Goal: Task Accomplishment & Management: Manage account settings

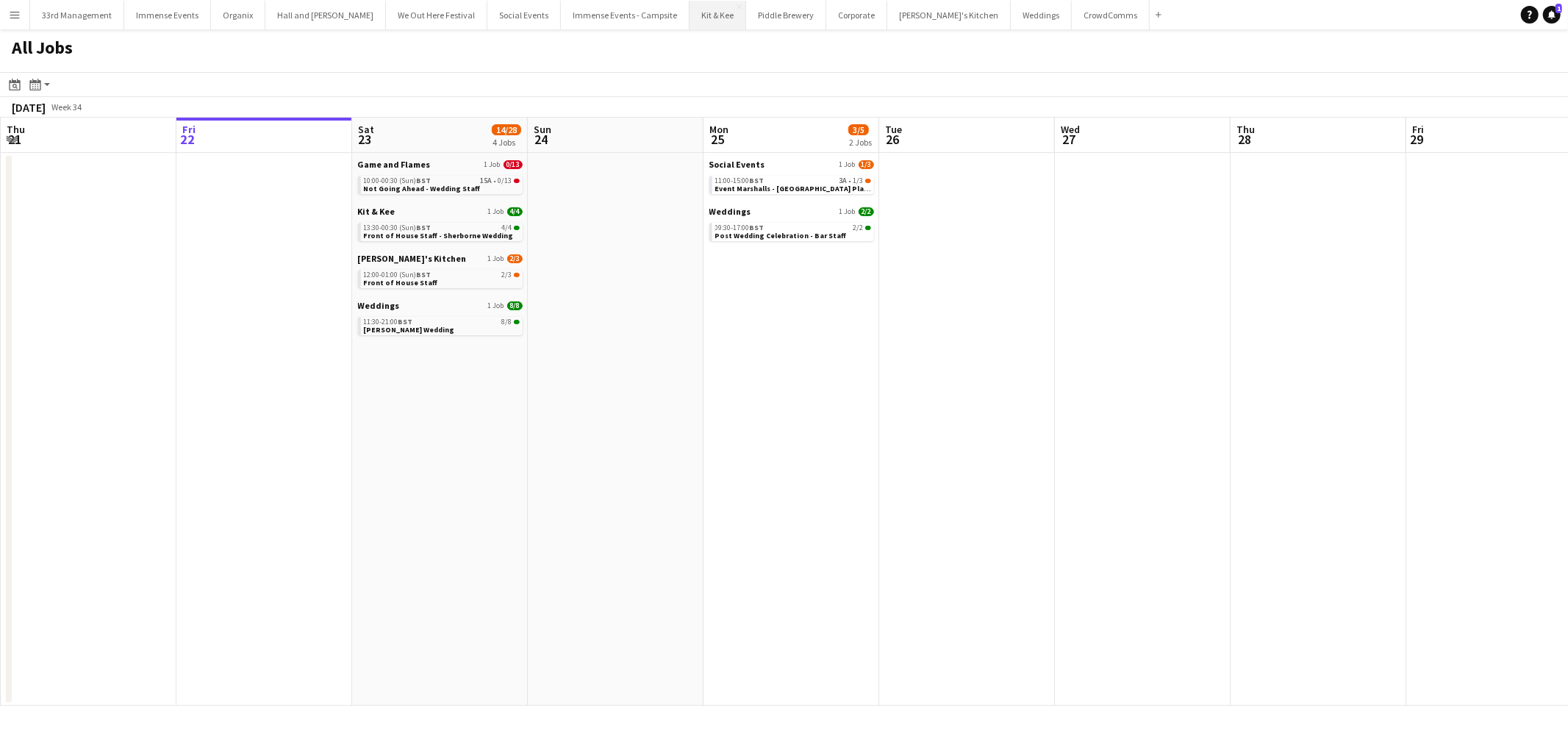
click at [690, 13] on button "Kit & Kee Close" at bounding box center [718, 15] width 56 height 29
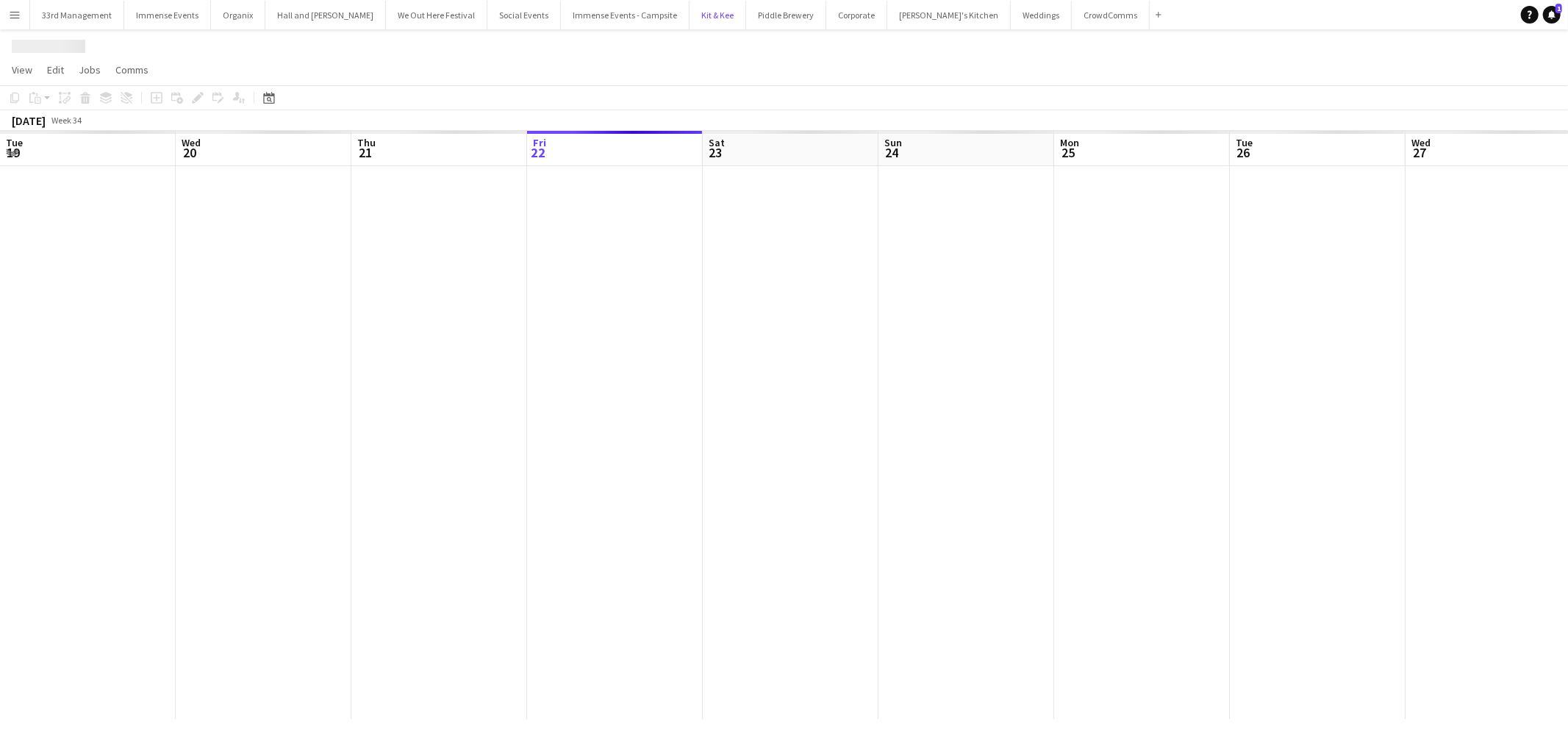
scroll to position [0, 351]
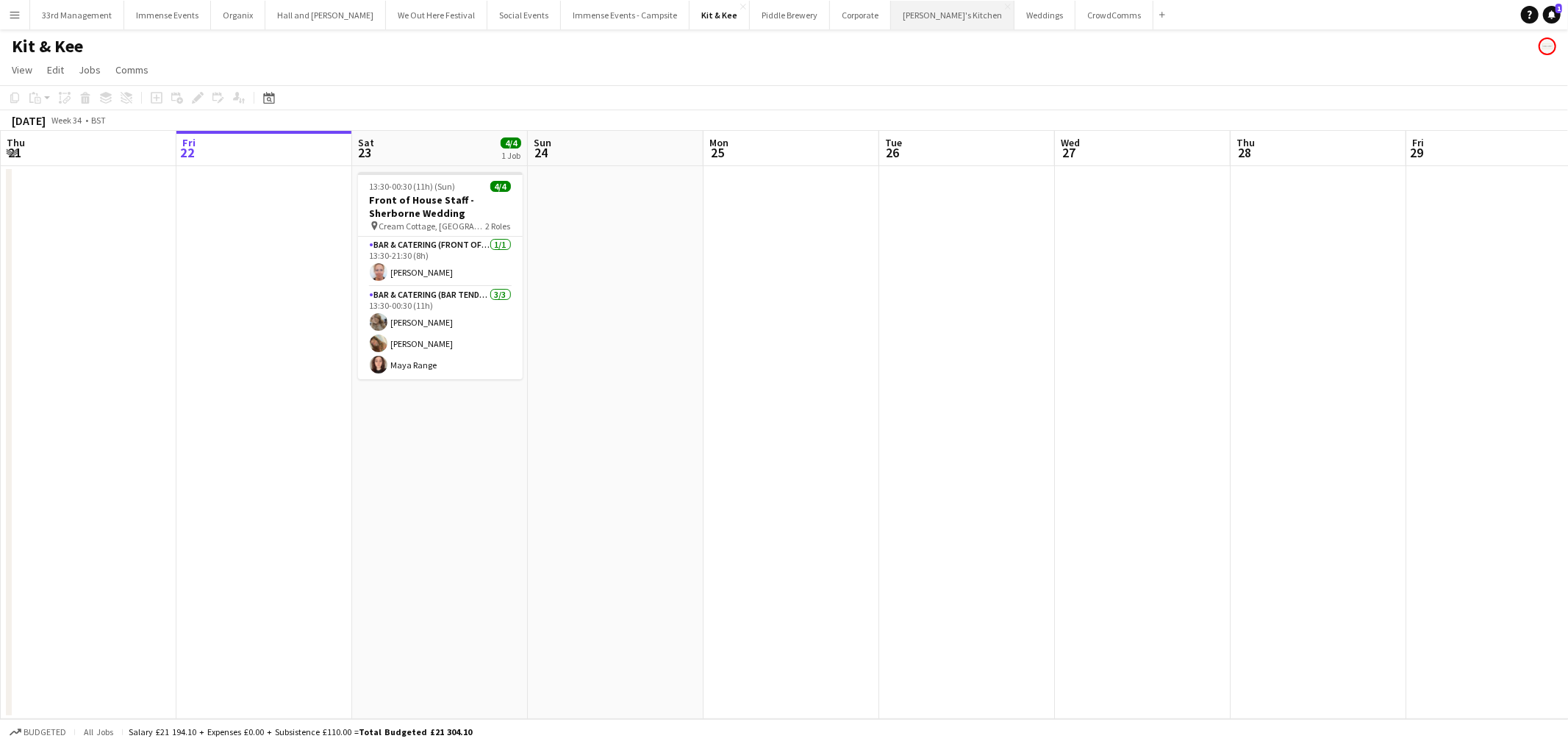
click at [914, 15] on button "Sam's Kitchen Close" at bounding box center [953, 15] width 123 height 29
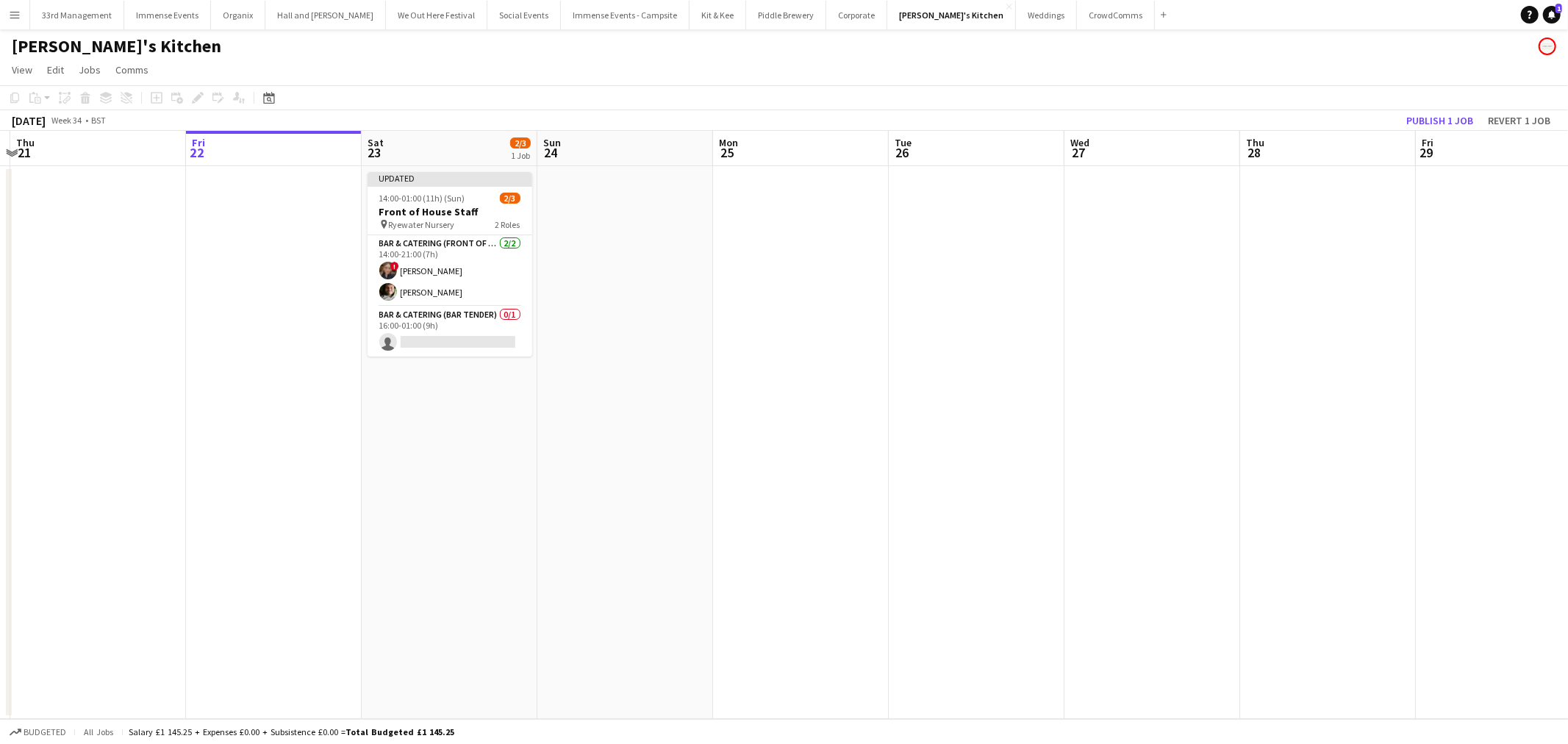
drag, startPoint x: 491, startPoint y: 332, endPoint x: 489, endPoint y: 311, distance: 21.1
click at [491, 325] on app-calendar-viewport "Tue 19 Wed 20 Thu 21 Fri 22 Sat 23 2/3 1 Job Sun 24 Mon 25 Tue 26 Wed 27 Thu 28…" at bounding box center [784, 424] width 1568 height 587
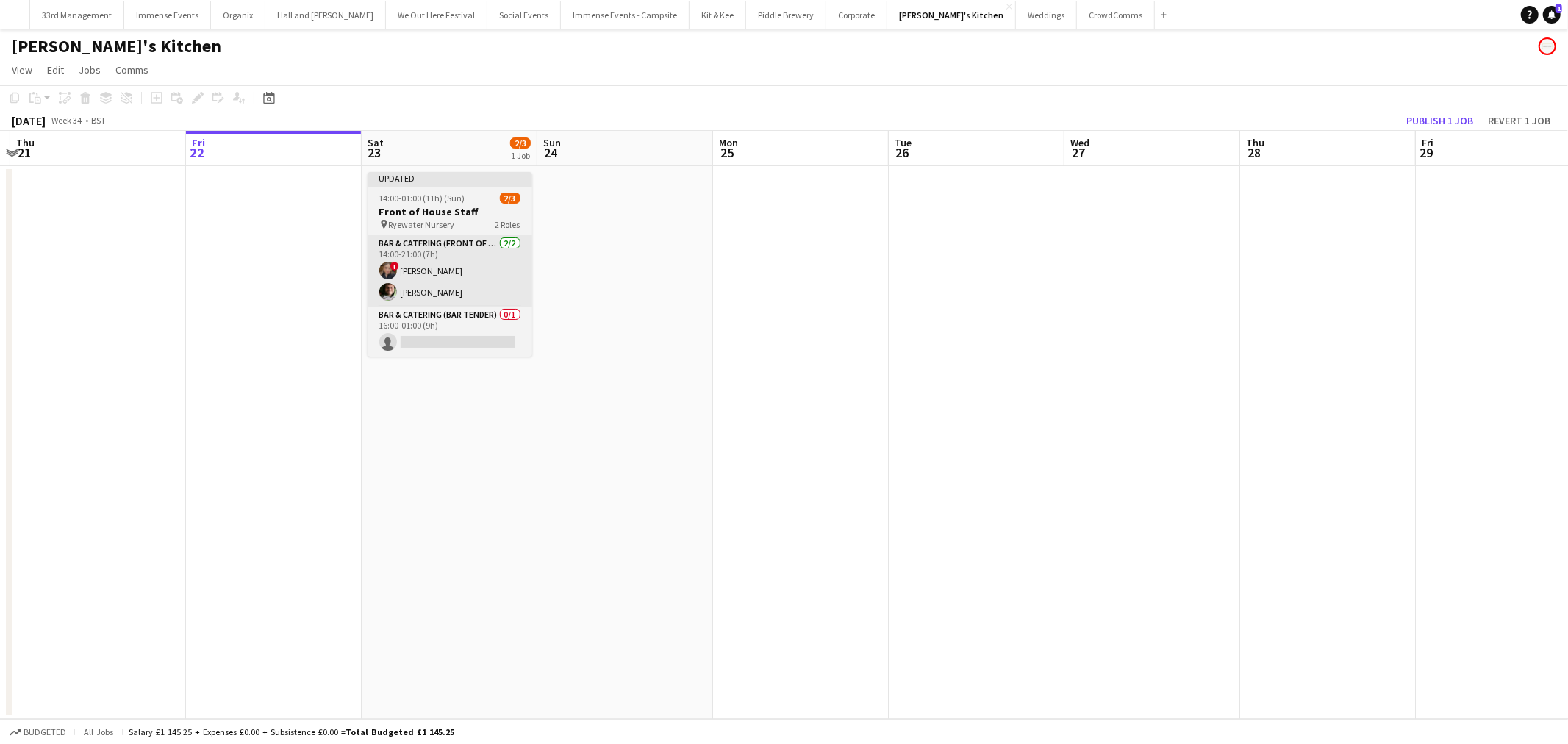
scroll to position [0, 344]
click at [437, 205] on h3 "Front of House Staff" at bounding box center [448, 212] width 165 height 13
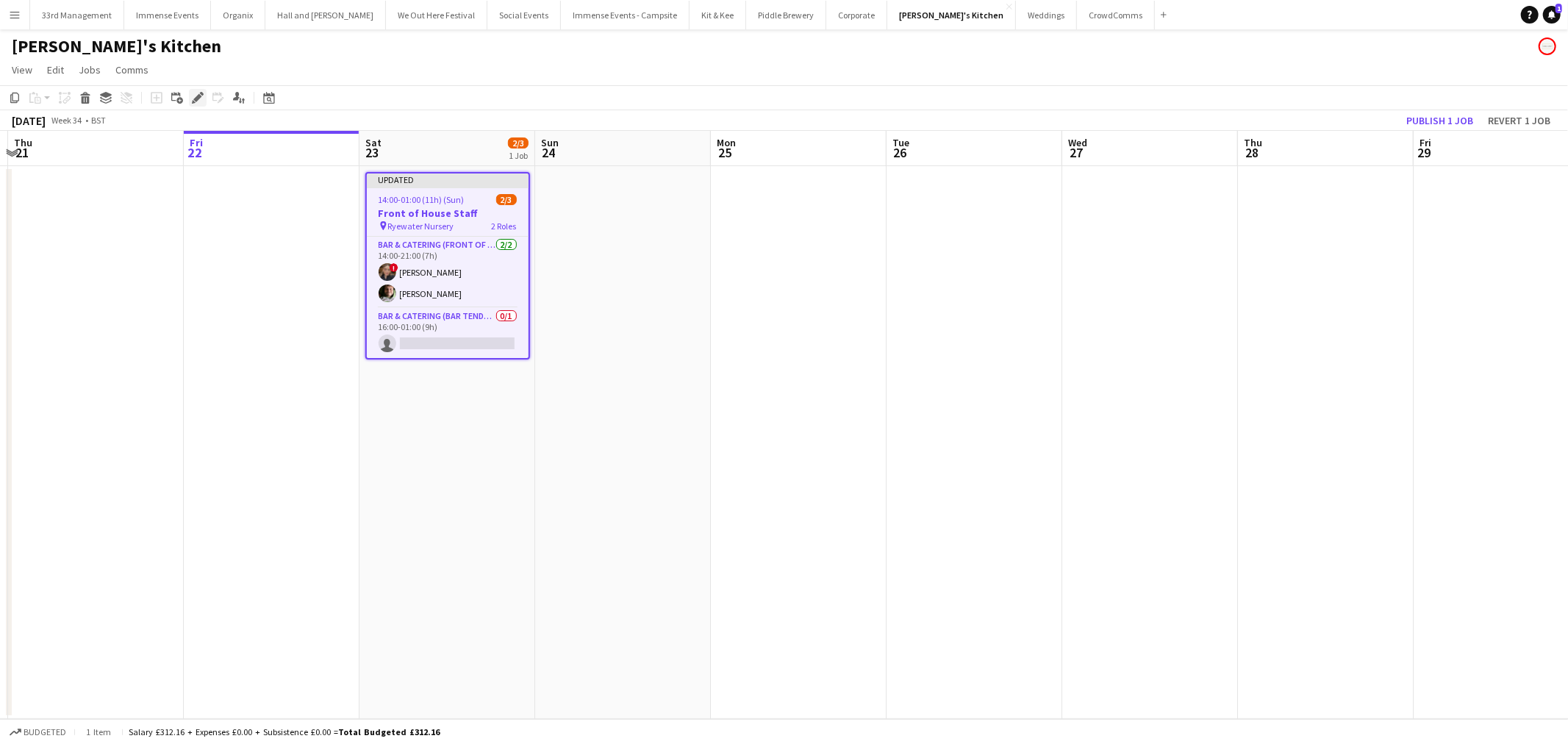
click at [203, 93] on div "Edit" at bounding box center [197, 98] width 18 height 17
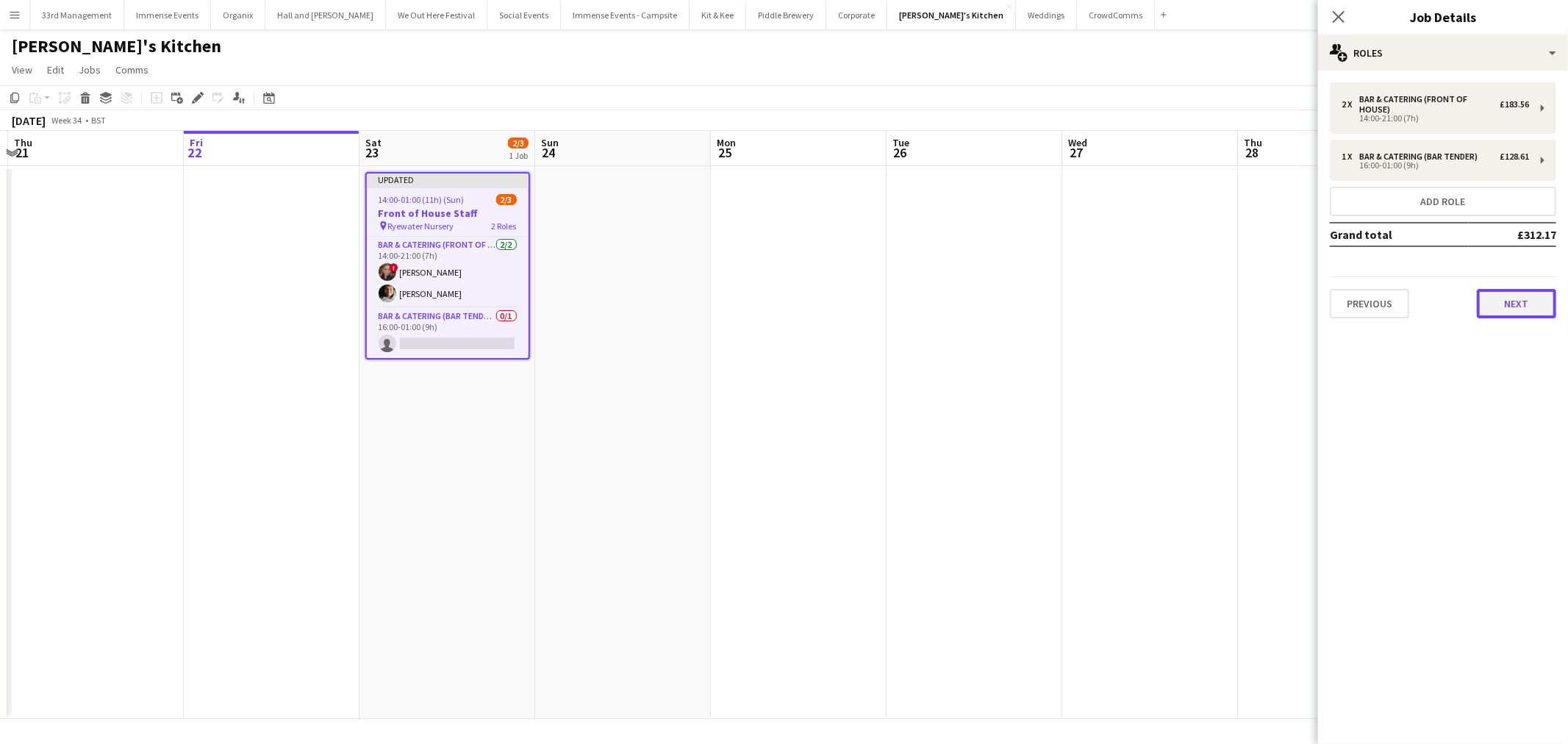
click at [1516, 301] on button "Next" at bounding box center [1516, 304] width 79 height 29
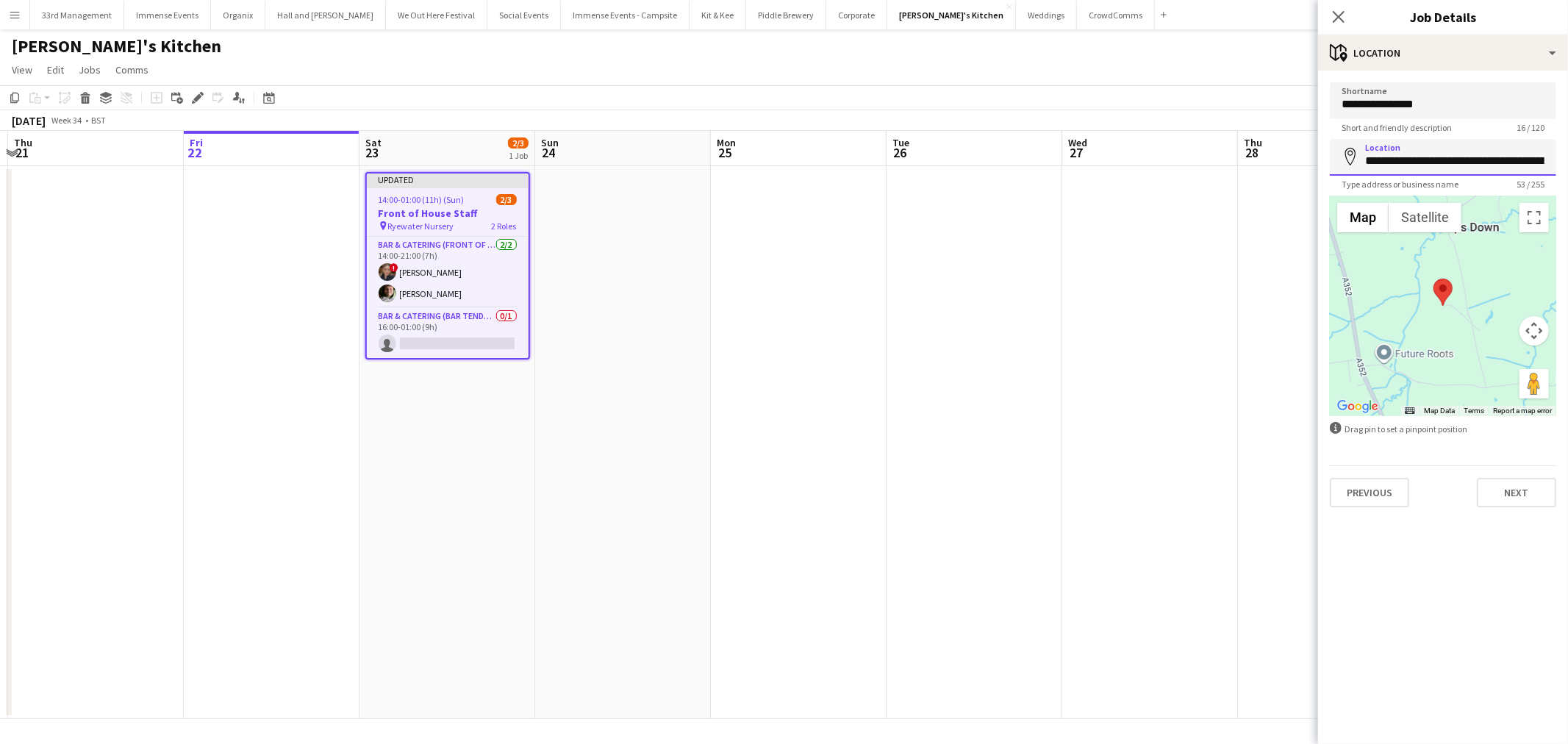
scroll to position [0, 100]
drag, startPoint x: 1493, startPoint y: 162, endPoint x: 1567, endPoint y: 162, distance: 74.0
click at [1567, 162] on form "**********" at bounding box center [1443, 294] width 250 height 424
click at [1500, 159] on input "**********" at bounding box center [1444, 157] width 227 height 36
click at [1502, 157] on input "**********" at bounding box center [1444, 157] width 227 height 36
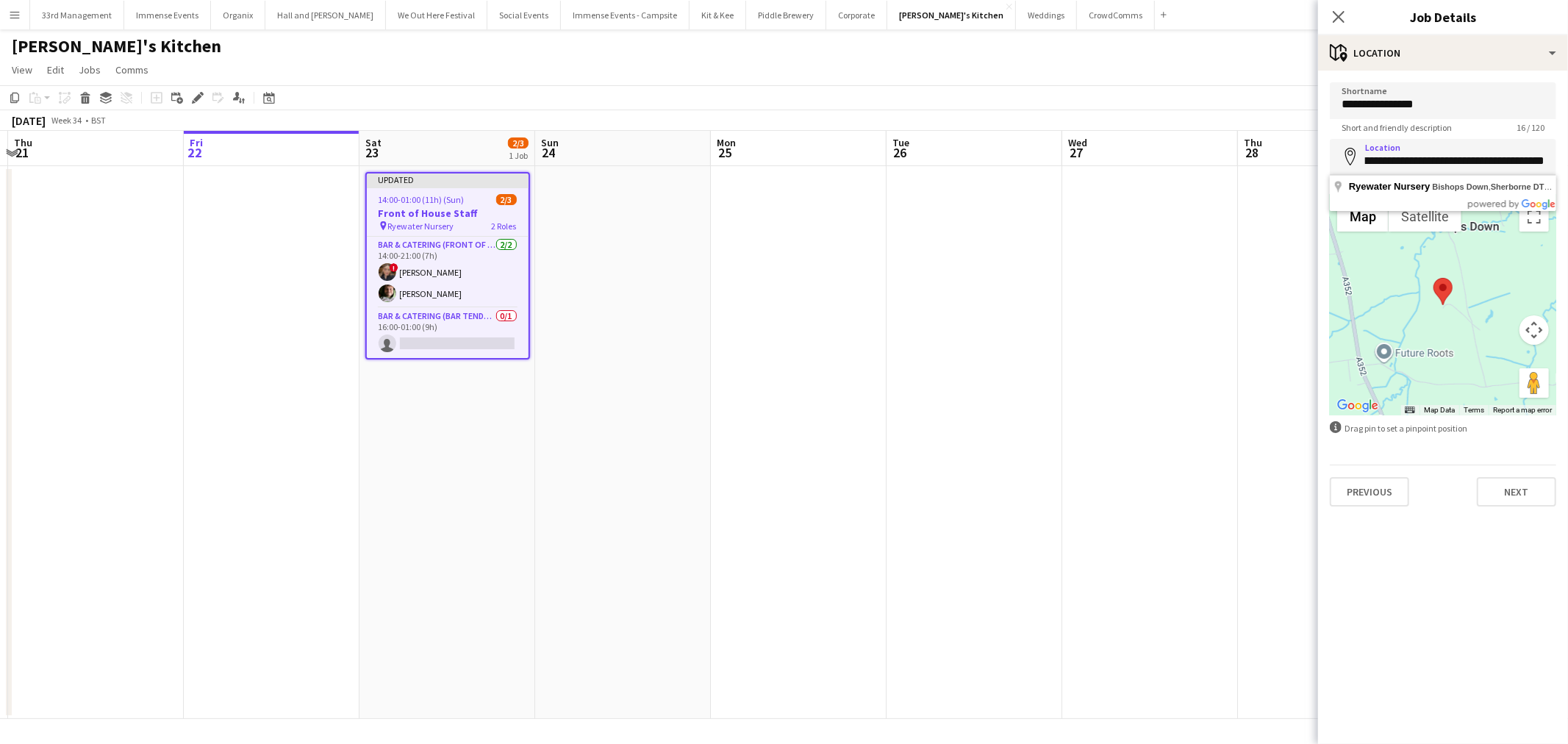
scroll to position [0, 0]
click at [487, 6] on button "Social Events Close" at bounding box center [524, 15] width 74 height 29
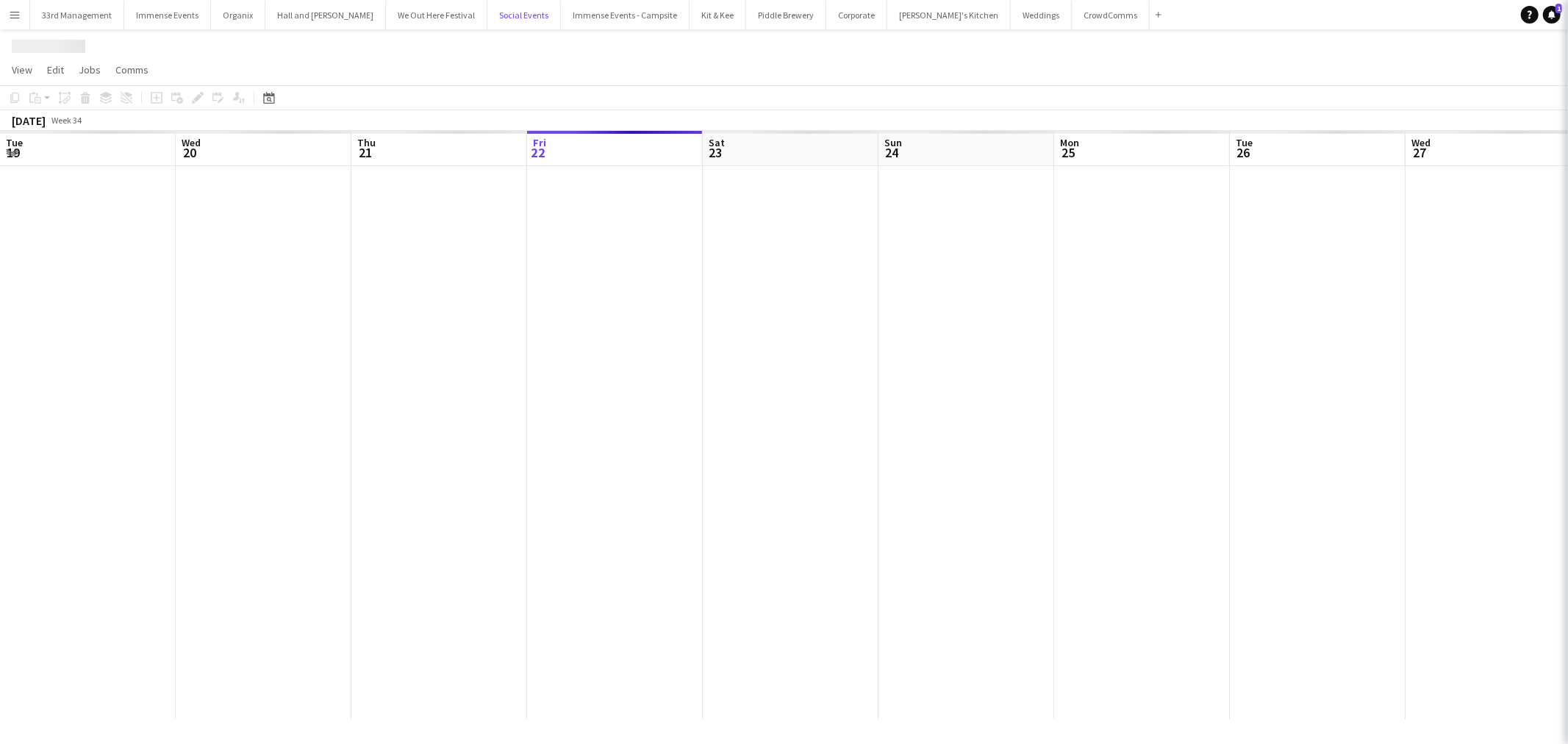
scroll to position [0, 351]
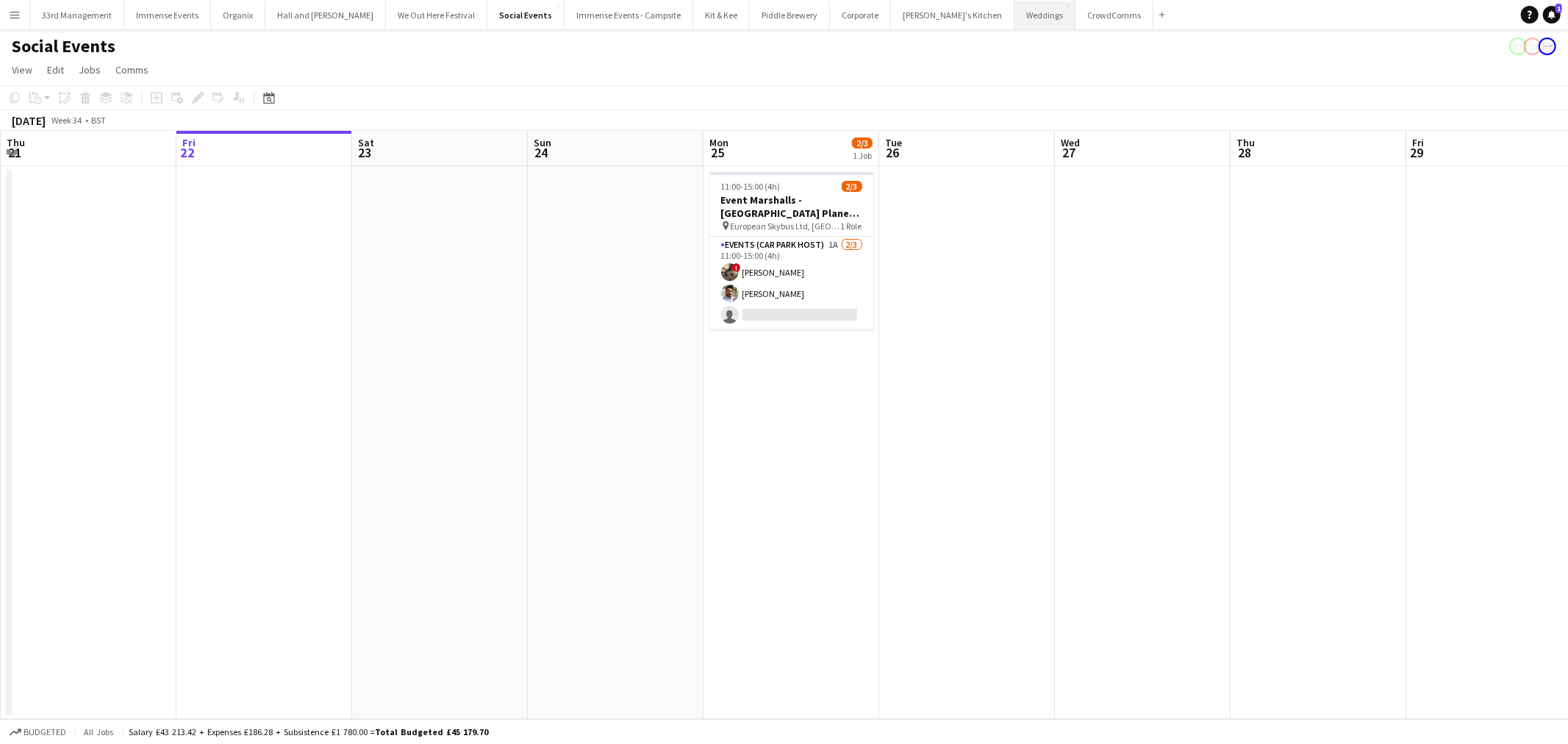
click at [1014, 17] on button "Weddings Close" at bounding box center [1045, 15] width 61 height 29
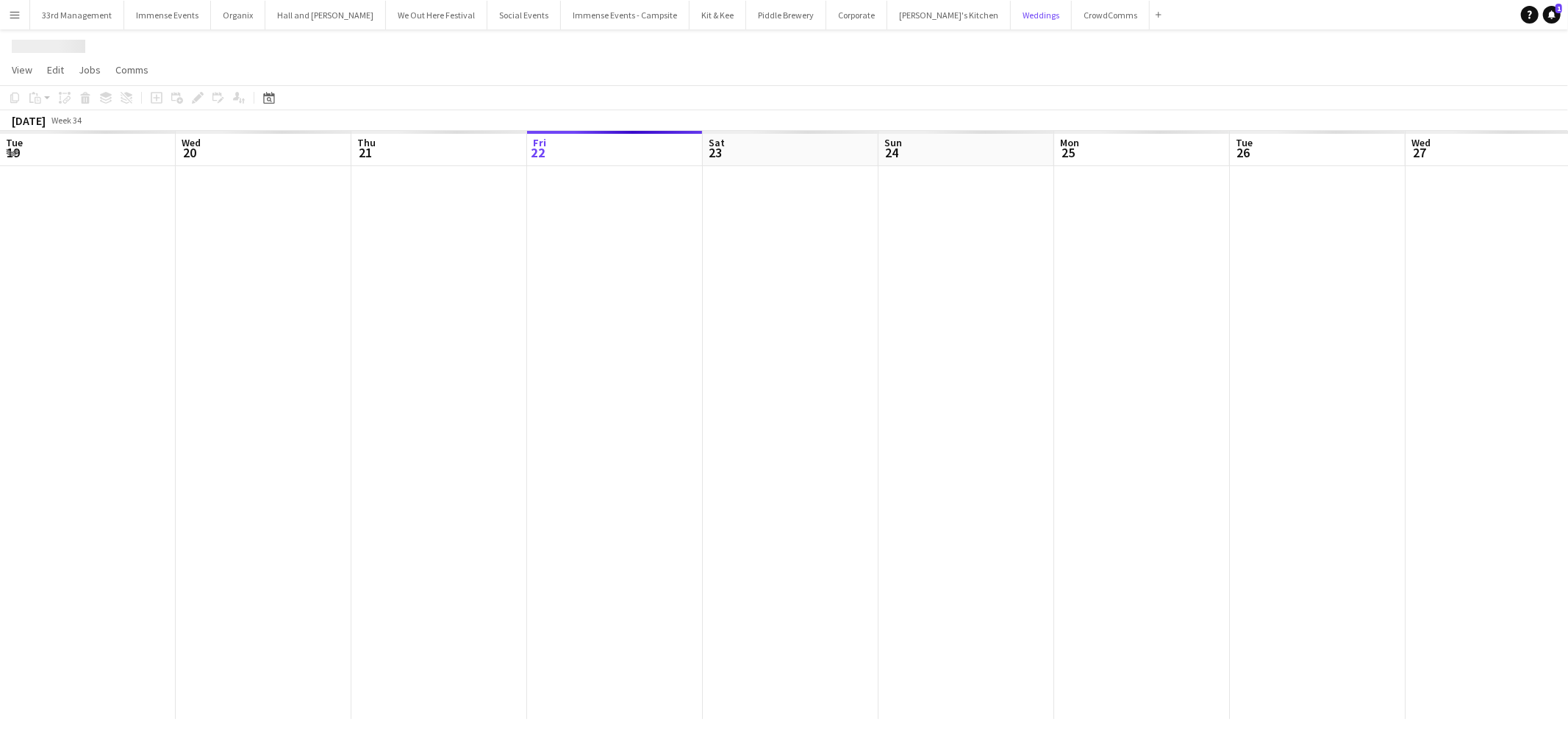
scroll to position [0, 351]
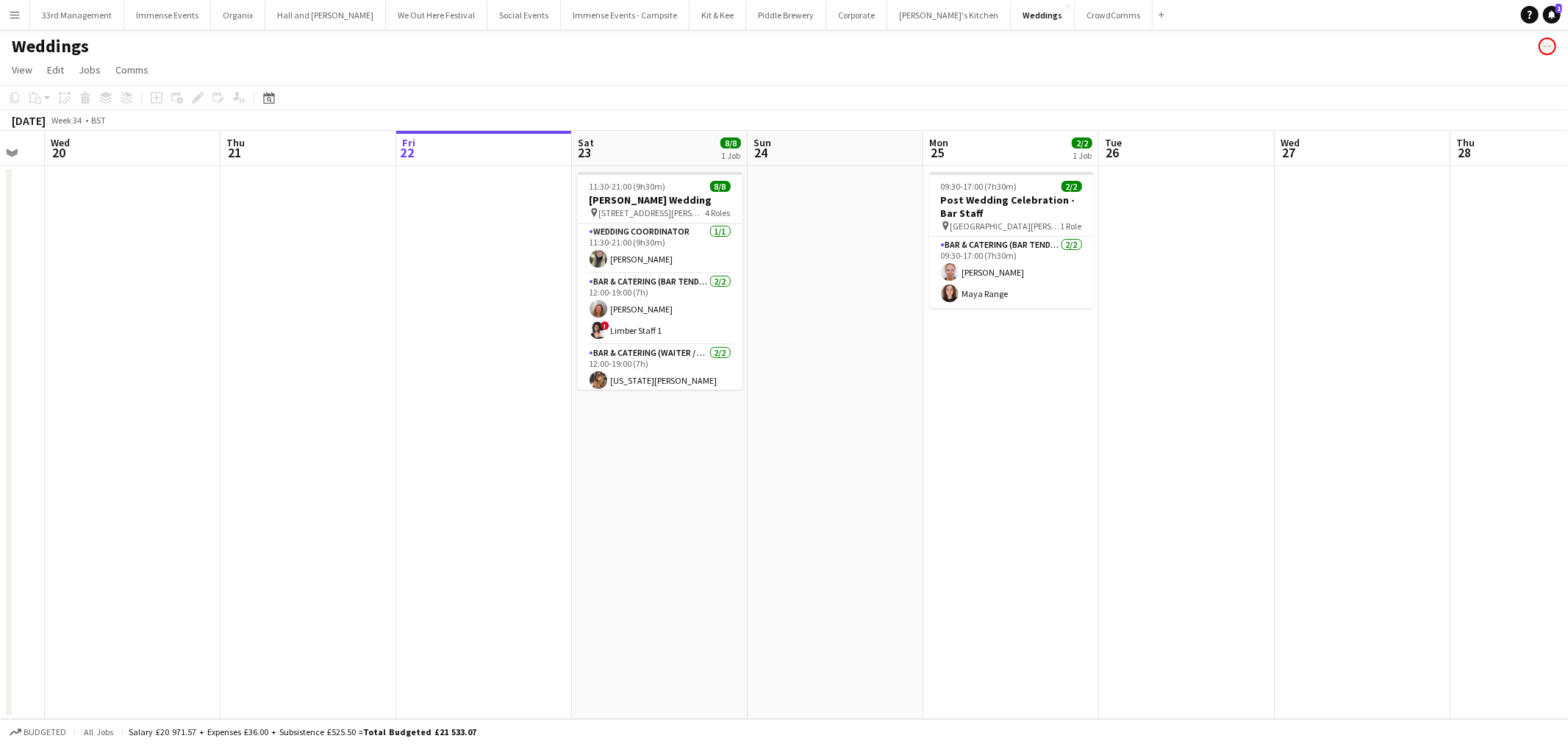
drag, startPoint x: 584, startPoint y: 442, endPoint x: 794, endPoint y: 438, distance: 210.0
click at [795, 438] on app-calendar-viewport "Mon 18 Tue 19 Wed 20 Thu 21 Fri 22 Sat 23 8/8 1 Job Sun 24 Mon 25 2/2 1 Job Tue…" at bounding box center [784, 424] width 1568 height 587
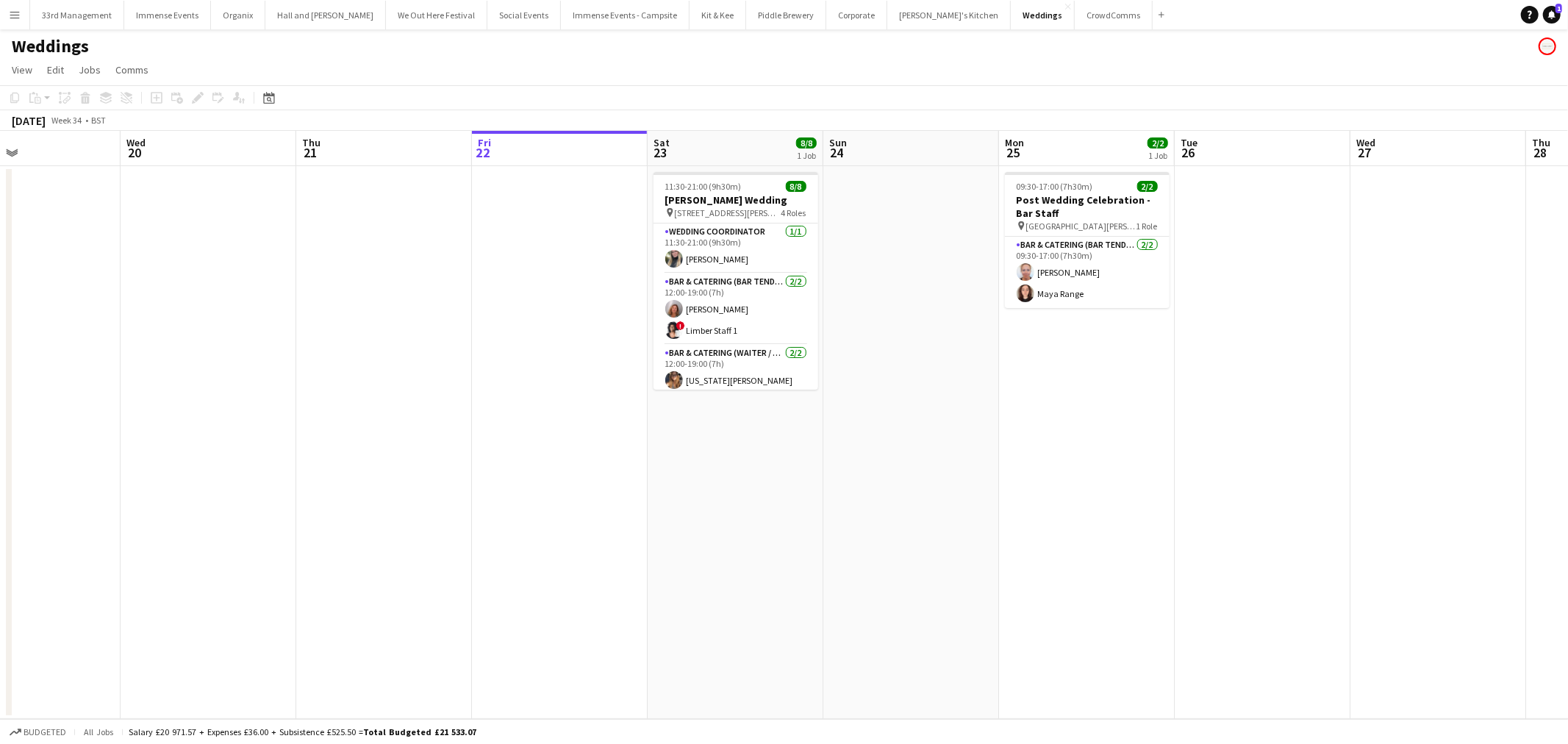
drag, startPoint x: 719, startPoint y: 438, endPoint x: 794, endPoint y: 435, distance: 75.1
click at [794, 435] on app-calendar-viewport "Sun 17 Mon 18 Tue 19 Wed 20 Thu 21 Fri 22 Sat 23 8/8 1 Job Sun 24 Mon 25 2/2 1 …" at bounding box center [784, 424] width 1568 height 587
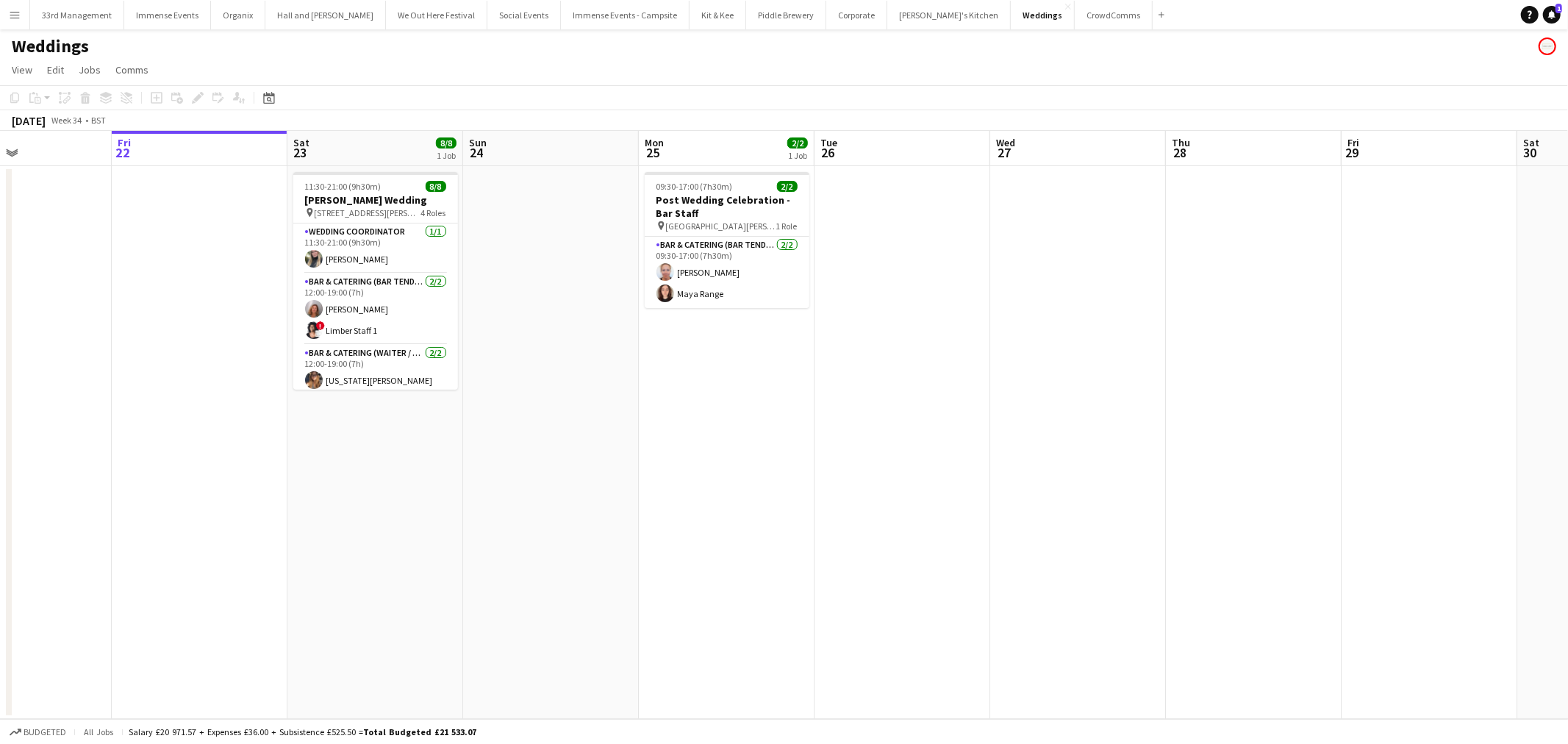
scroll to position [0, 417]
drag, startPoint x: 820, startPoint y: 530, endPoint x: 601, endPoint y: 529, distance: 219.0
click at [601, 531] on app-calendar-viewport "Tue 19 Wed 20 Thu 21 Fri 22 Sat 23 8/8 1 Job Sun 24 Mon 25 2/2 1 Job Tue 26 Wed…" at bounding box center [784, 424] width 1568 height 587
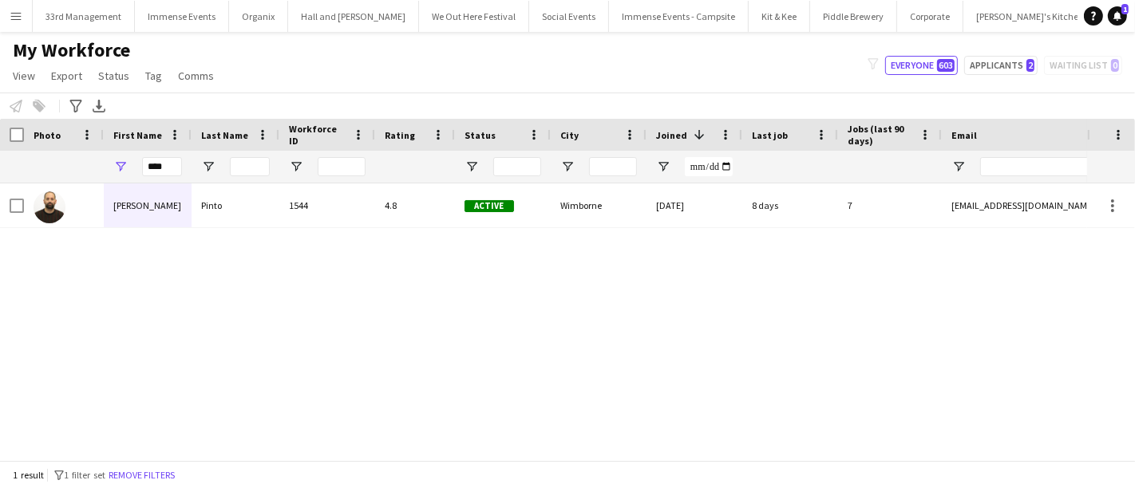
click at [5, 7] on button "Menu" at bounding box center [16, 16] width 32 height 32
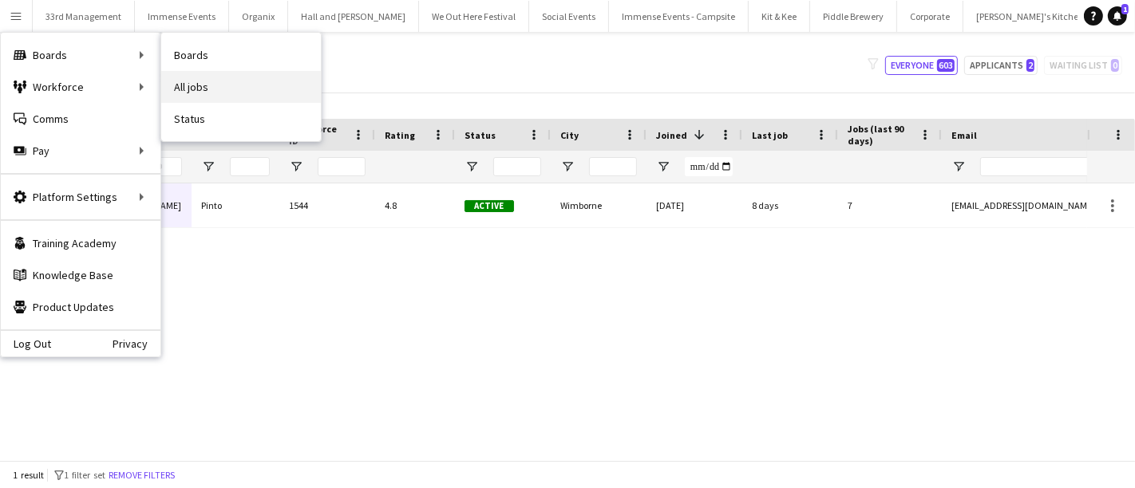
click at [189, 88] on link "All jobs" at bounding box center [241, 87] width 160 height 32
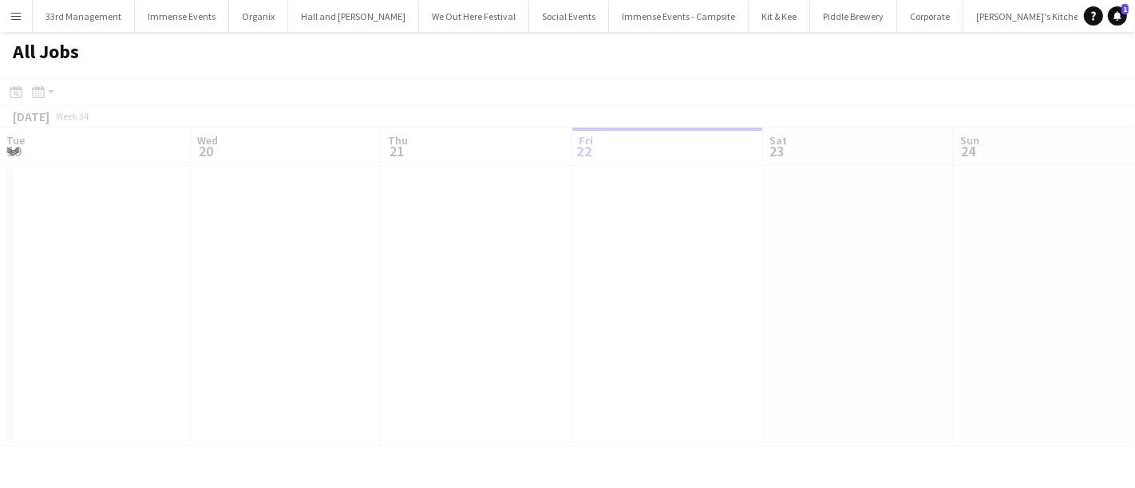
scroll to position [0, 381]
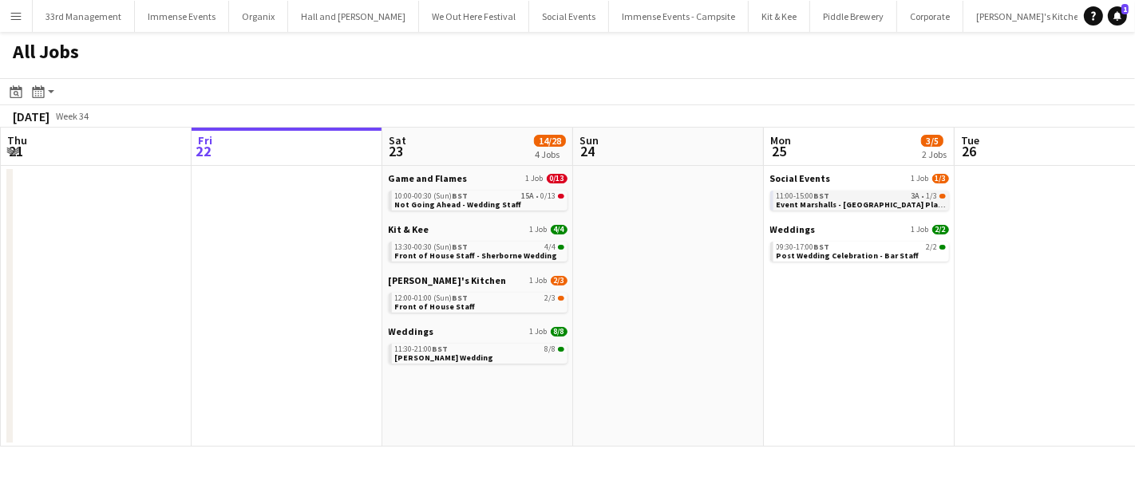
click at [834, 207] on span "Event Marshalls - [GEOGRAPHIC_DATA] Plane Pull" at bounding box center [871, 205] width 188 height 10
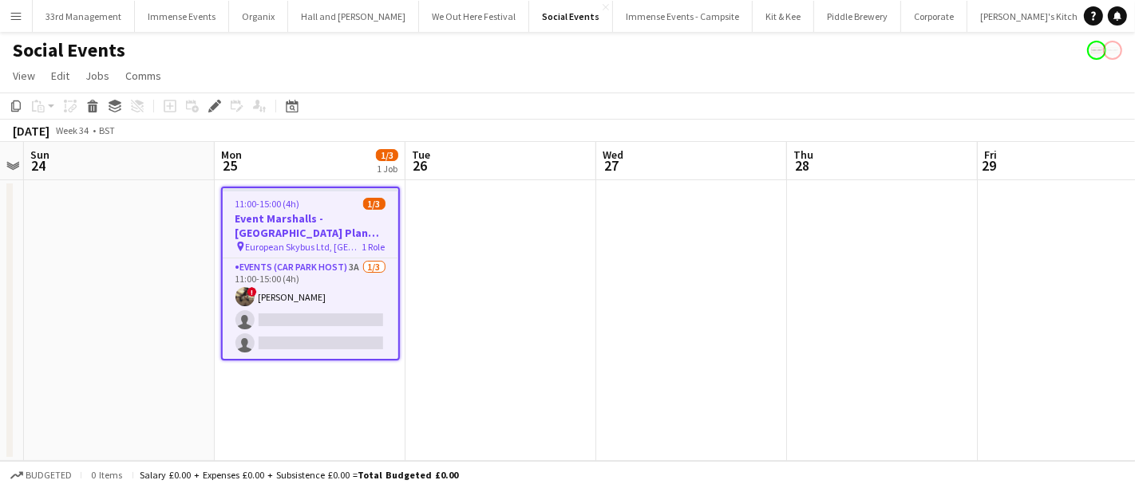
drag, startPoint x: 314, startPoint y: 292, endPoint x: 782, endPoint y: 192, distance: 478.2
click at [315, 291] on app-card-role "Events (Car Park Host) 3A 1/3 11:00-15:00 (4h) ! Dennieze Morales-Crisostomo si…" at bounding box center [311, 309] width 176 height 101
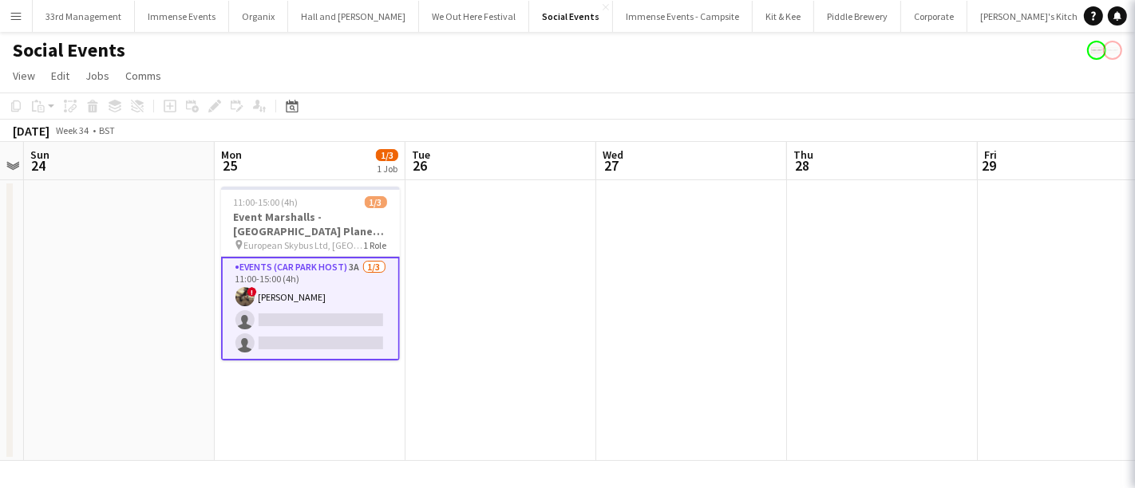
scroll to position [0, 547]
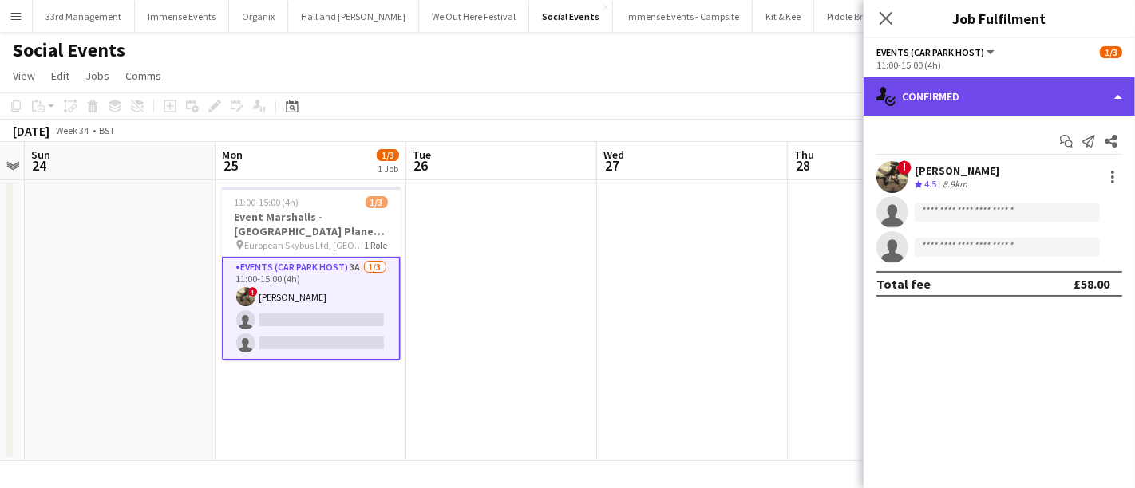
click at [958, 97] on div "single-neutral-actions-check-2 Confirmed" at bounding box center [999, 96] width 271 height 38
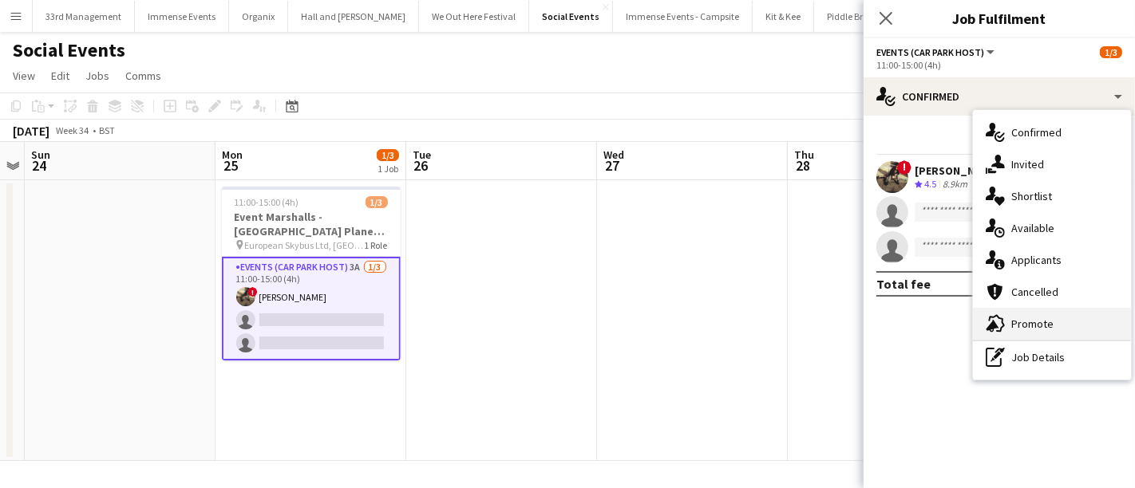
click at [1024, 321] on div "advertising-megaphone Promote" at bounding box center [1052, 324] width 158 height 32
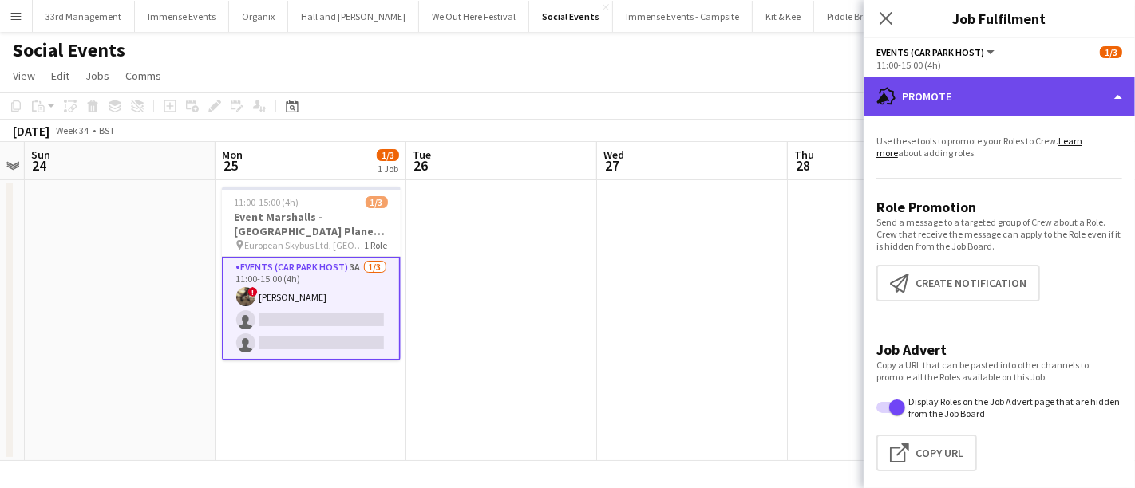
click at [966, 110] on div "advertising-megaphone Promote" at bounding box center [999, 96] width 271 height 38
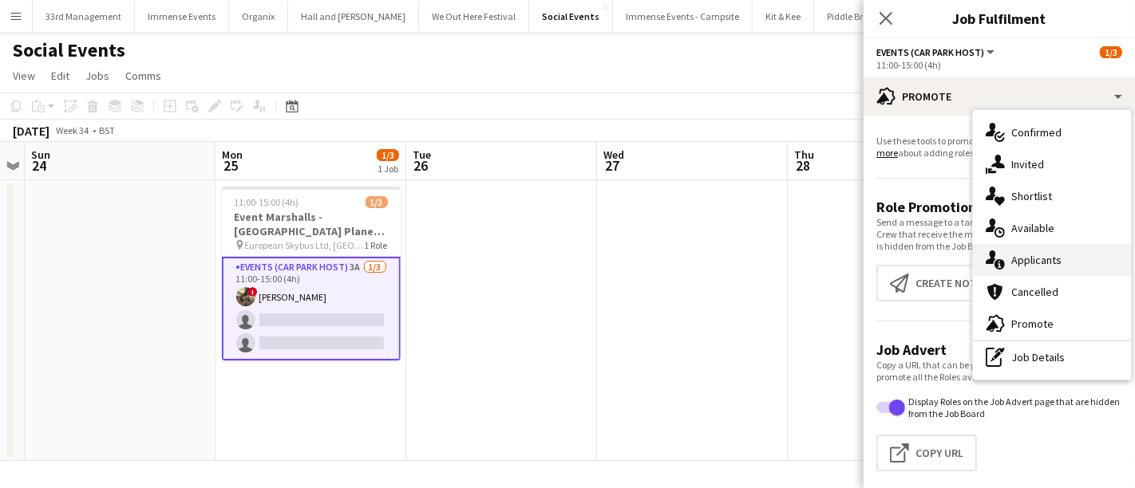
click at [1035, 272] on div "single-neutral-actions-information Applicants" at bounding box center [1052, 260] width 158 height 32
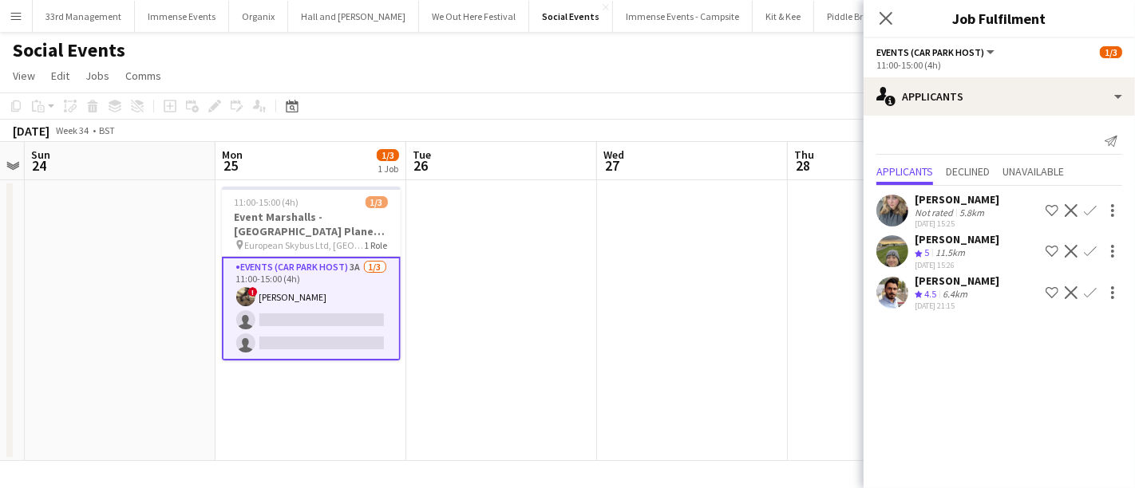
click at [1084, 290] on button "Confirm" at bounding box center [1090, 292] width 19 height 19
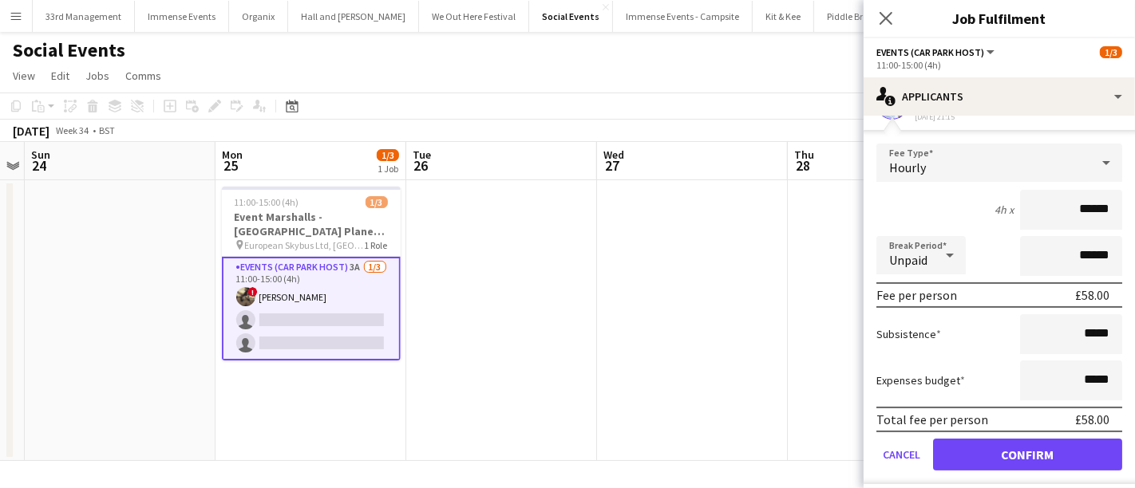
scroll to position [196, 0]
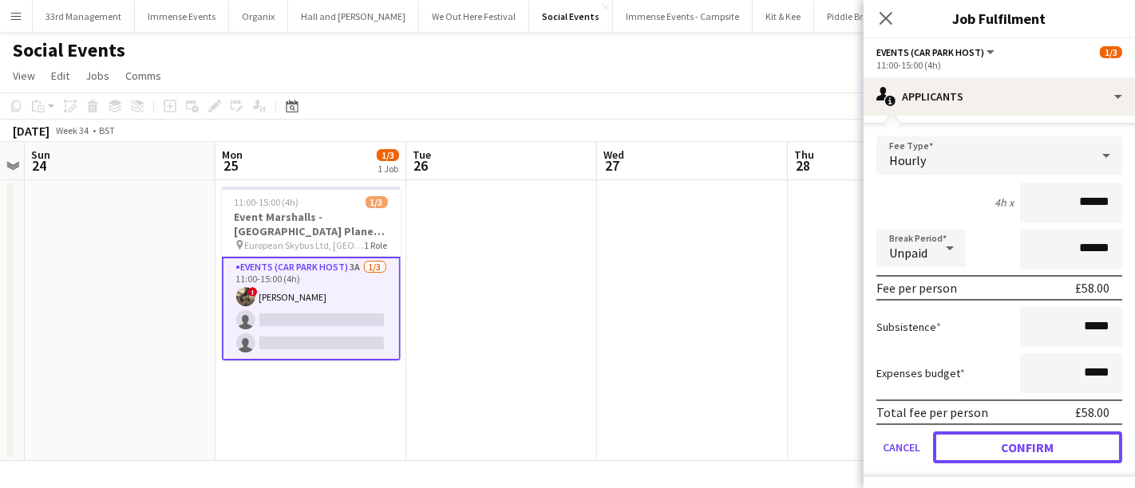
drag, startPoint x: 991, startPoint y: 453, endPoint x: 994, endPoint y: 445, distance: 8.3
click at [994, 448] on button "Confirm" at bounding box center [1027, 448] width 189 height 32
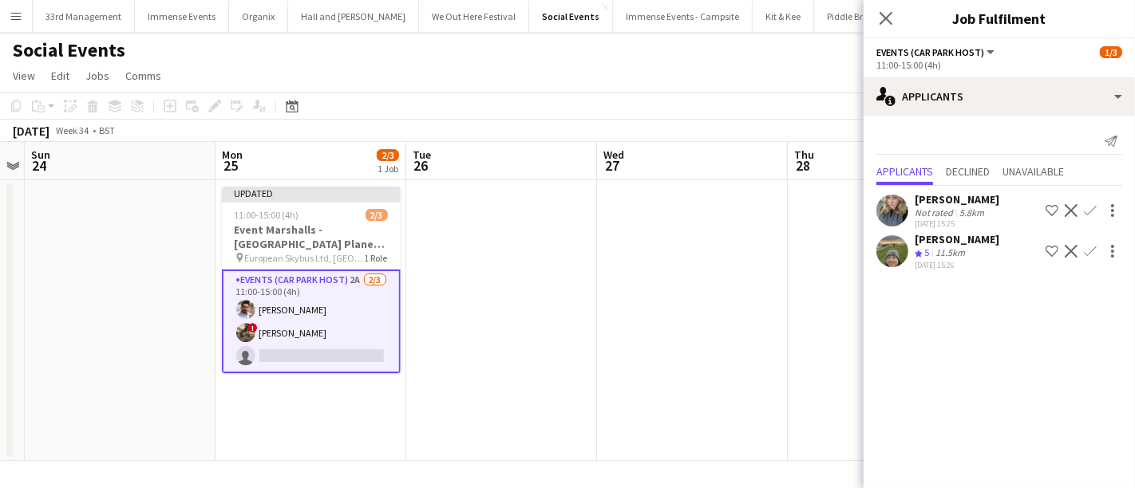
click at [807, 366] on app-date-cell at bounding box center [883, 320] width 191 height 281
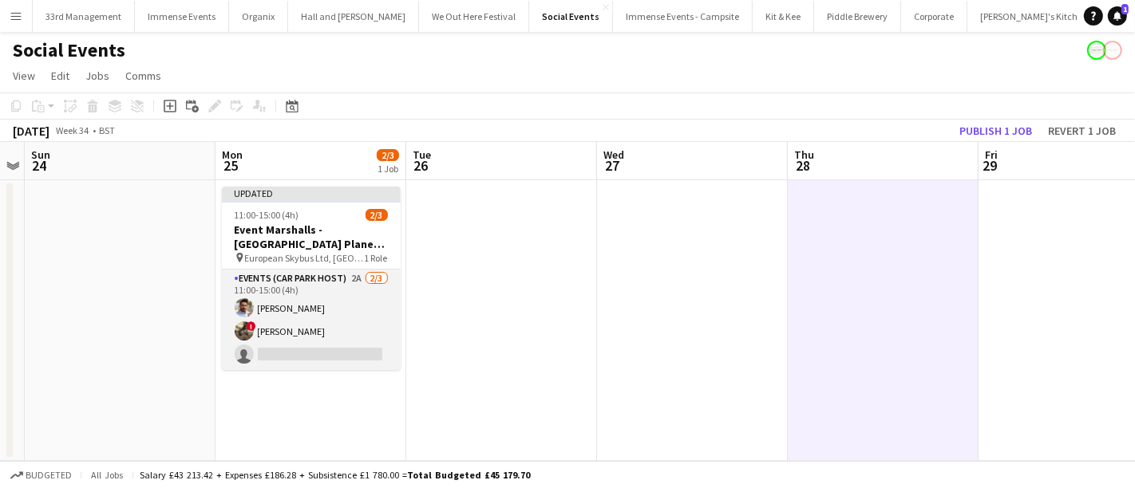
drag, startPoint x: 289, startPoint y: 312, endPoint x: 354, endPoint y: 272, distance: 76.6
click at [289, 313] on app-card-role "Events (Car Park Host) 2A 2/3 11:00-15:00 (4h) Fahad Alzahrani ! Dennieze Moral…" at bounding box center [311, 320] width 179 height 101
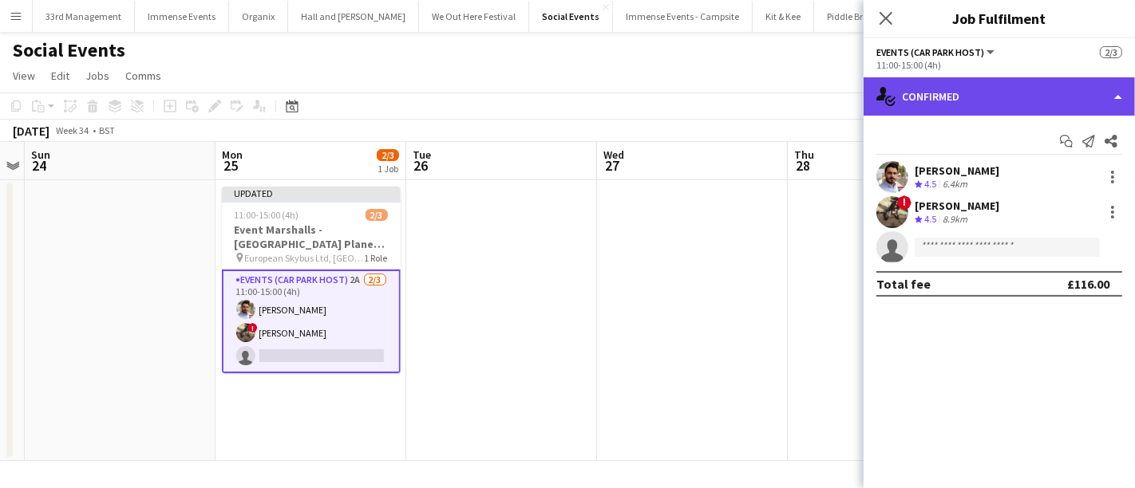
click at [987, 78] on div "single-neutral-actions-check-2 Confirmed" at bounding box center [999, 96] width 271 height 38
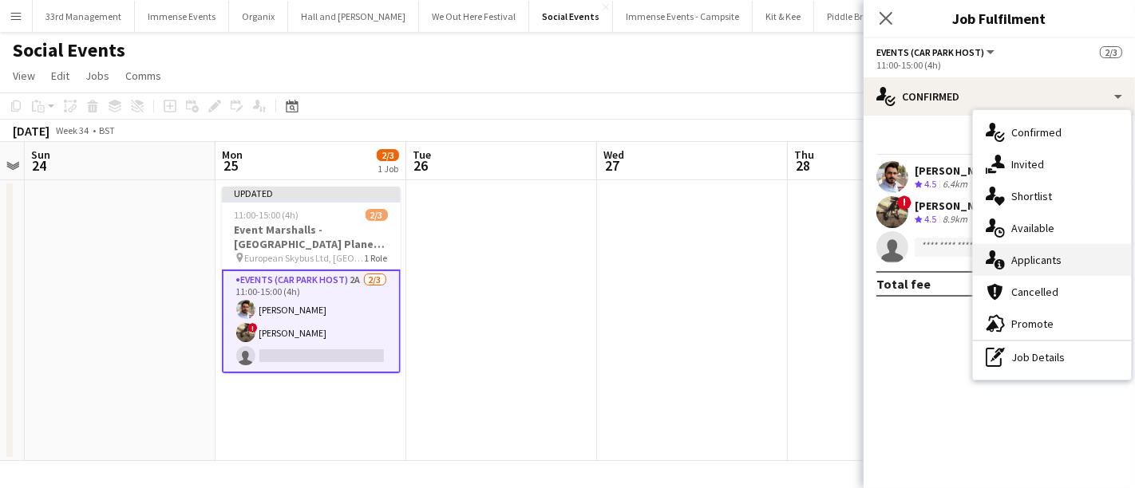
click at [1032, 262] on div "single-neutral-actions-information Applicants" at bounding box center [1052, 260] width 158 height 32
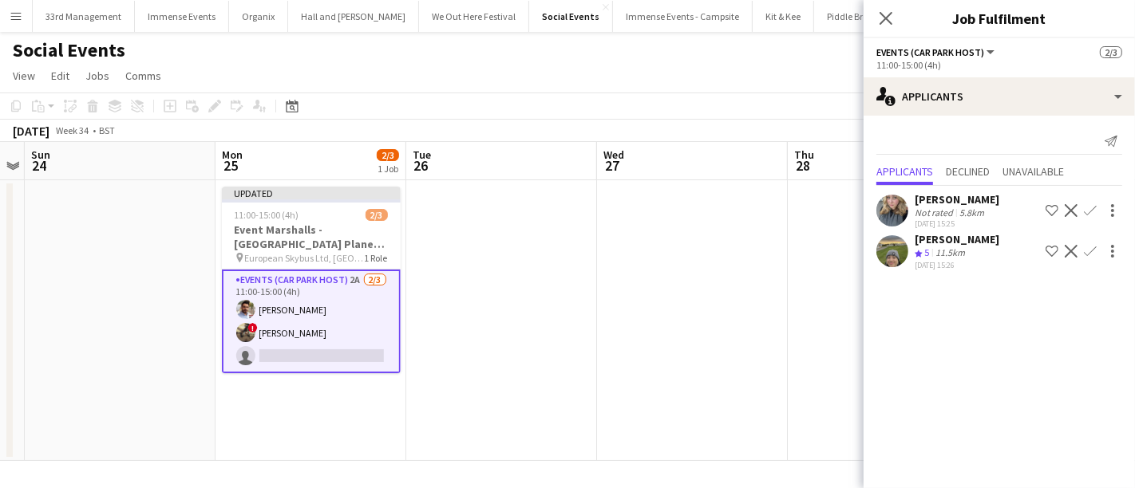
click at [1069, 250] on app-icon "Decline" at bounding box center [1071, 251] width 13 height 13
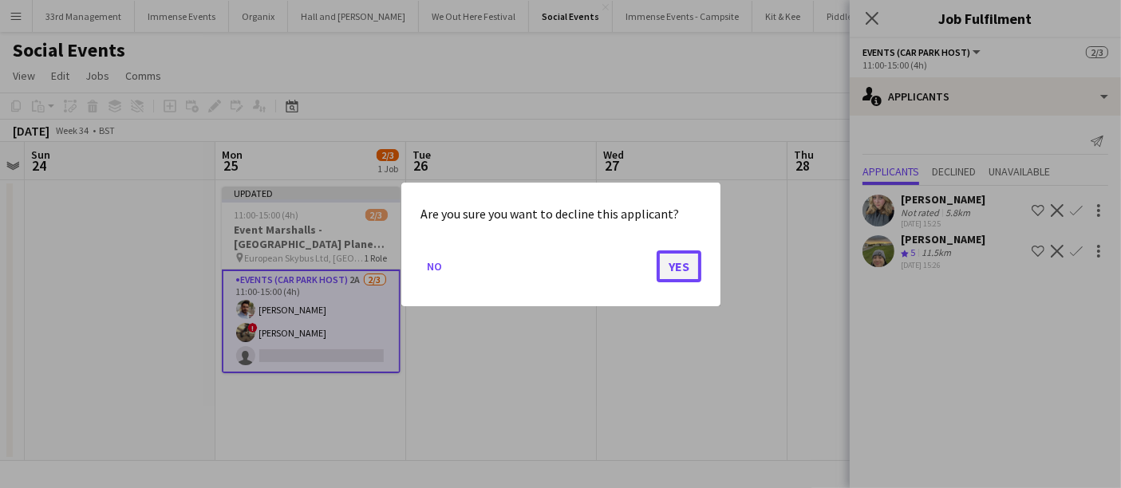
click at [675, 270] on button "Yes" at bounding box center [679, 266] width 45 height 32
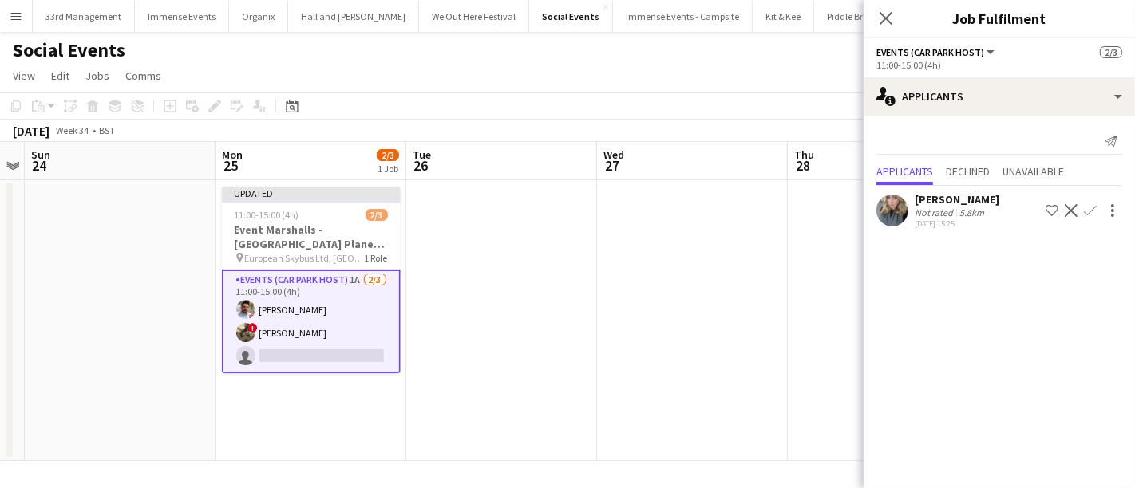
click at [767, 288] on app-date-cell at bounding box center [692, 320] width 191 height 281
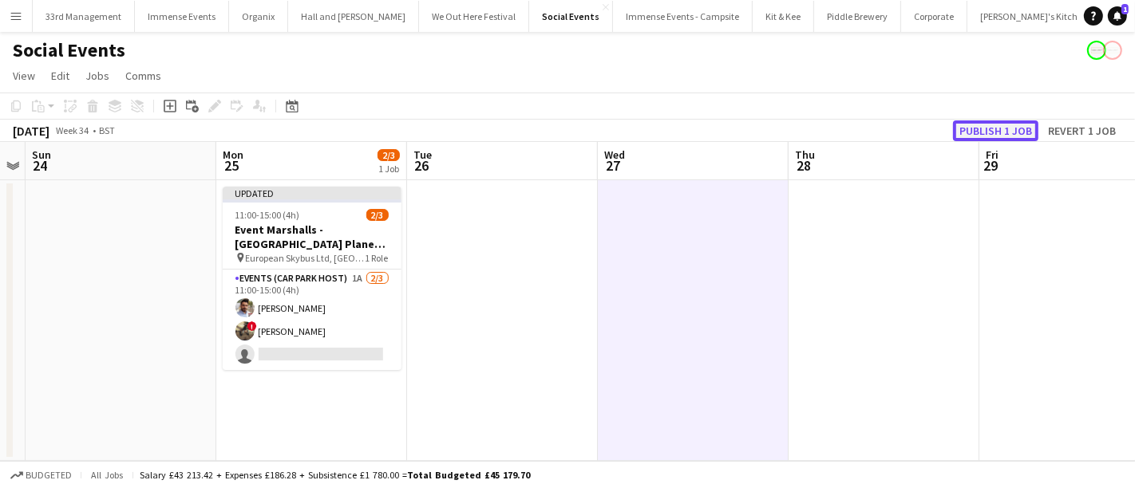
click at [990, 133] on button "Publish 1 job" at bounding box center [995, 131] width 85 height 21
